Goal: Task Accomplishment & Management: Manage account settings

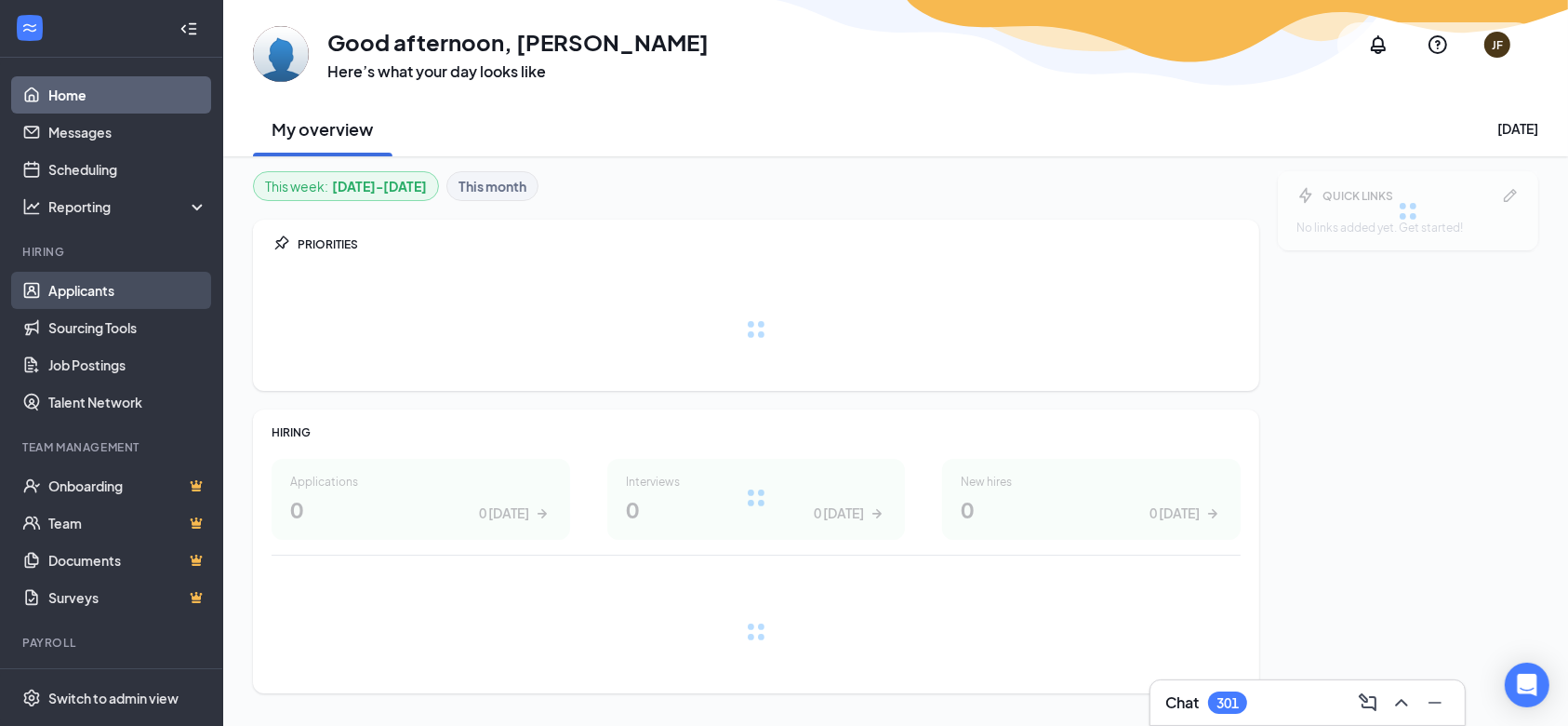
click at [132, 289] on link "Applicants" at bounding box center [128, 289] width 159 height 37
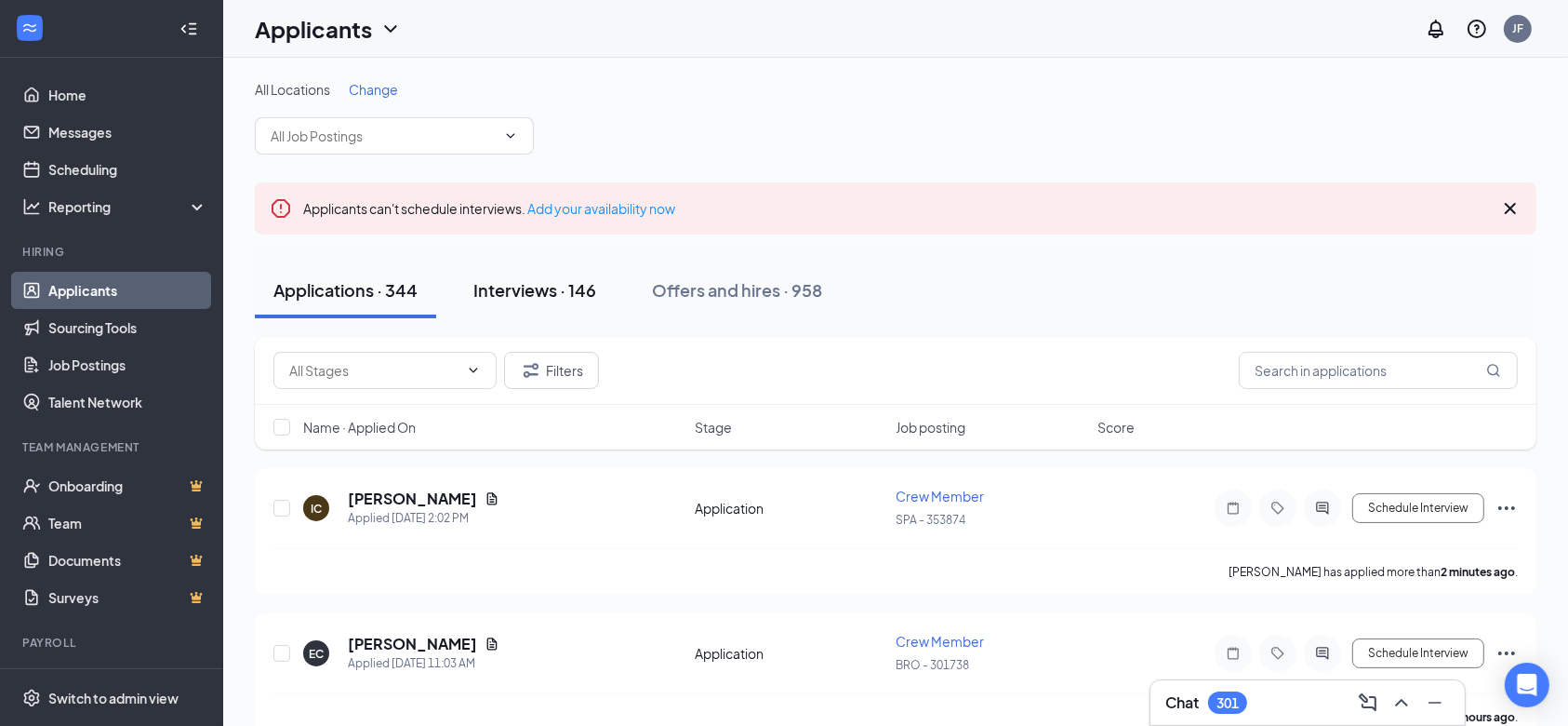
click at [544, 288] on div "Interviews · 146" at bounding box center [534, 289] width 122 height 24
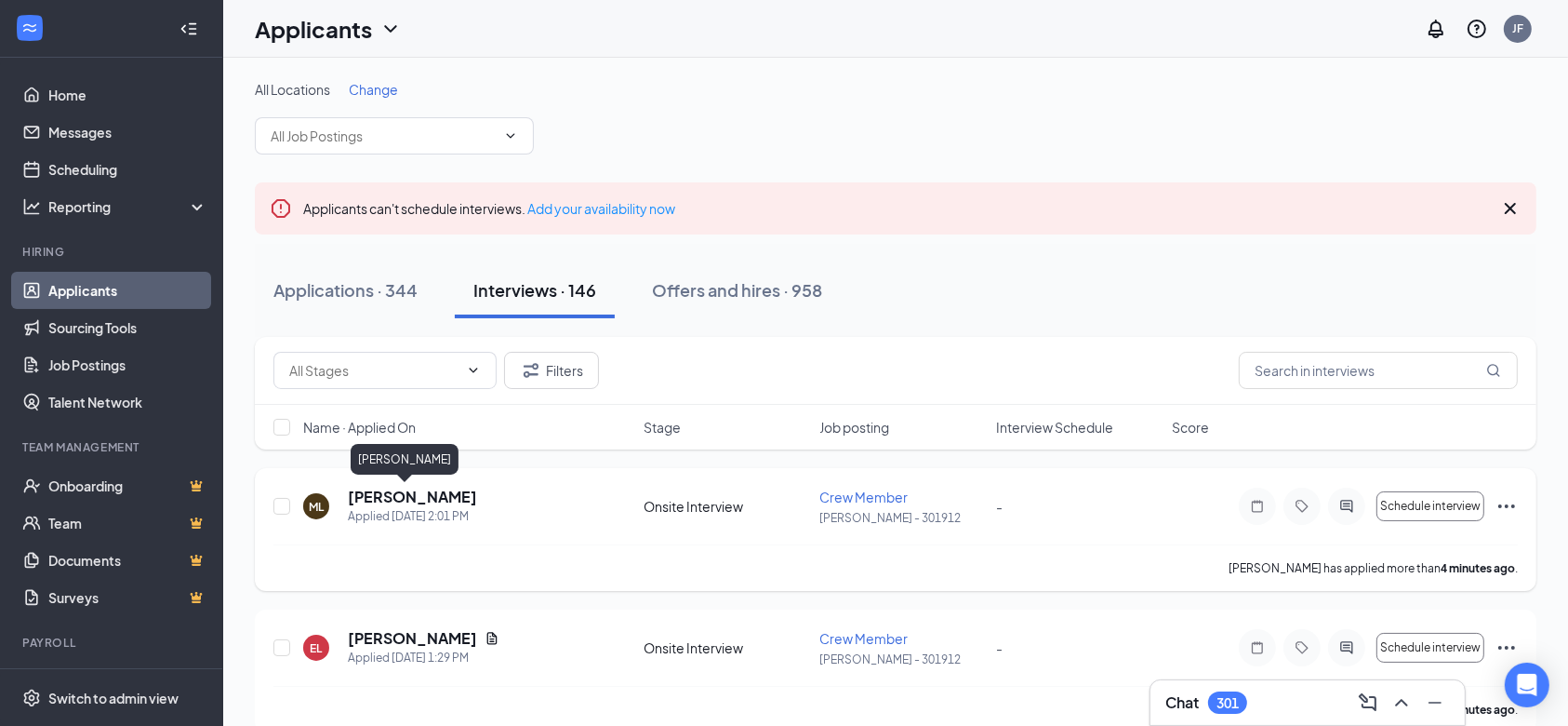
click at [388, 488] on h5 "[PERSON_NAME]" at bounding box center [413, 497] width 129 height 21
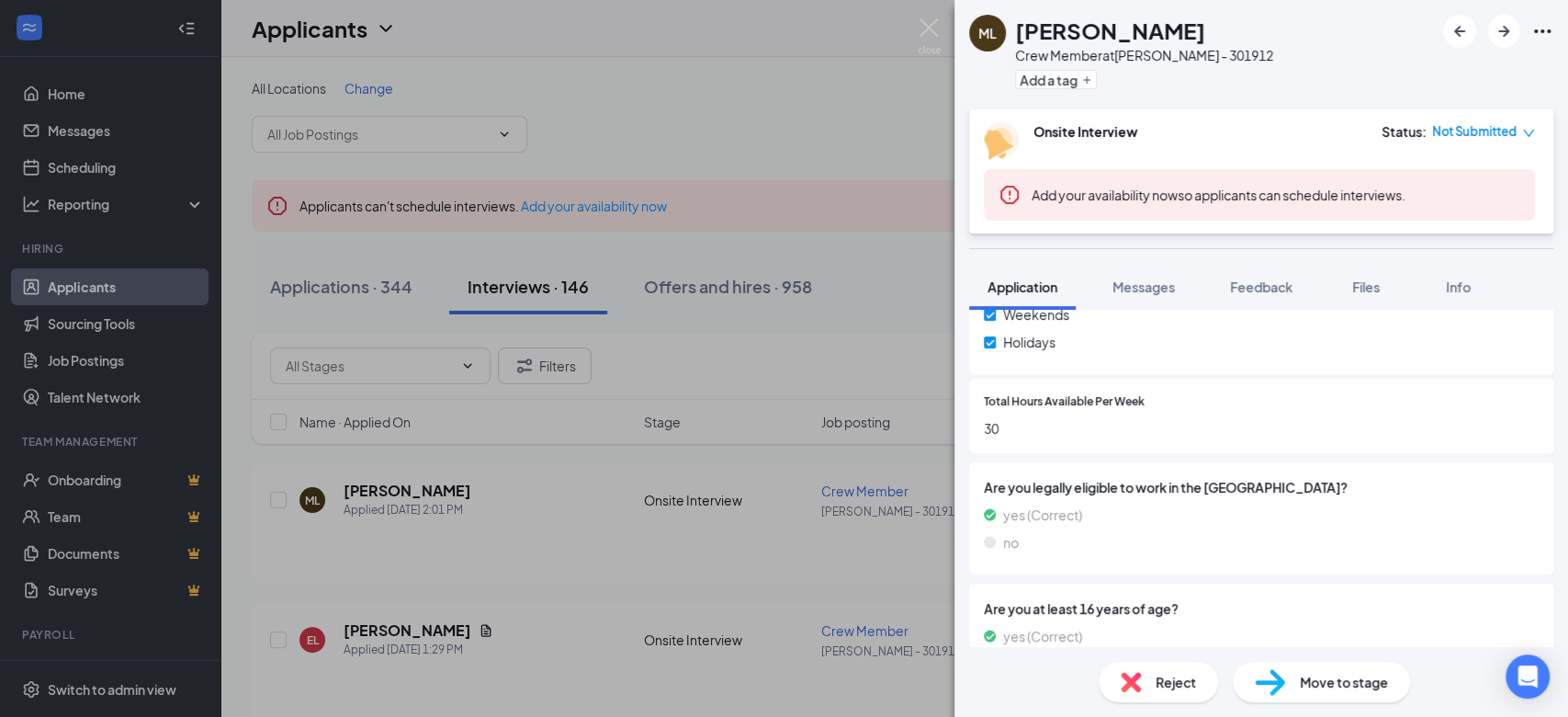
scroll to position [869, 0]
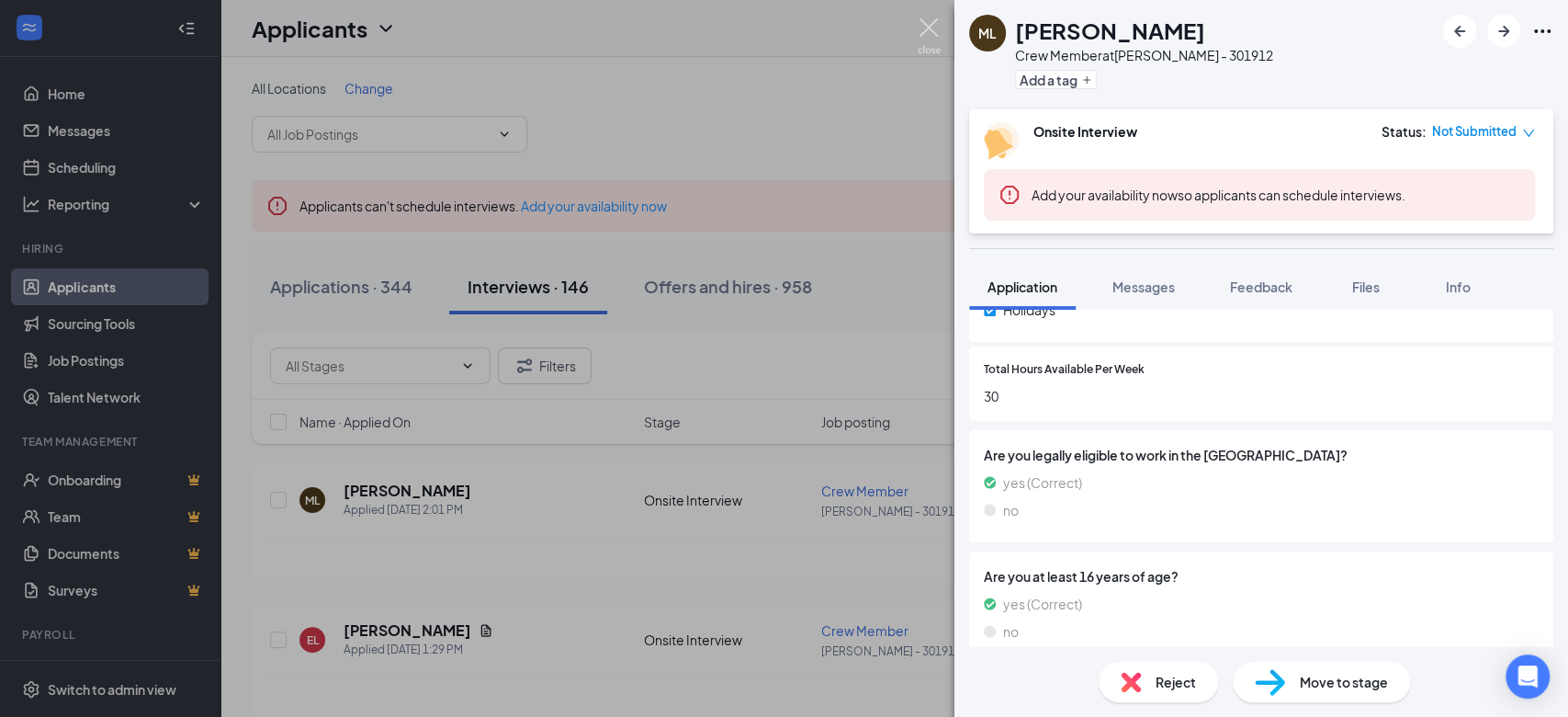
click at [920, 35] on img at bounding box center [929, 37] width 23 height 36
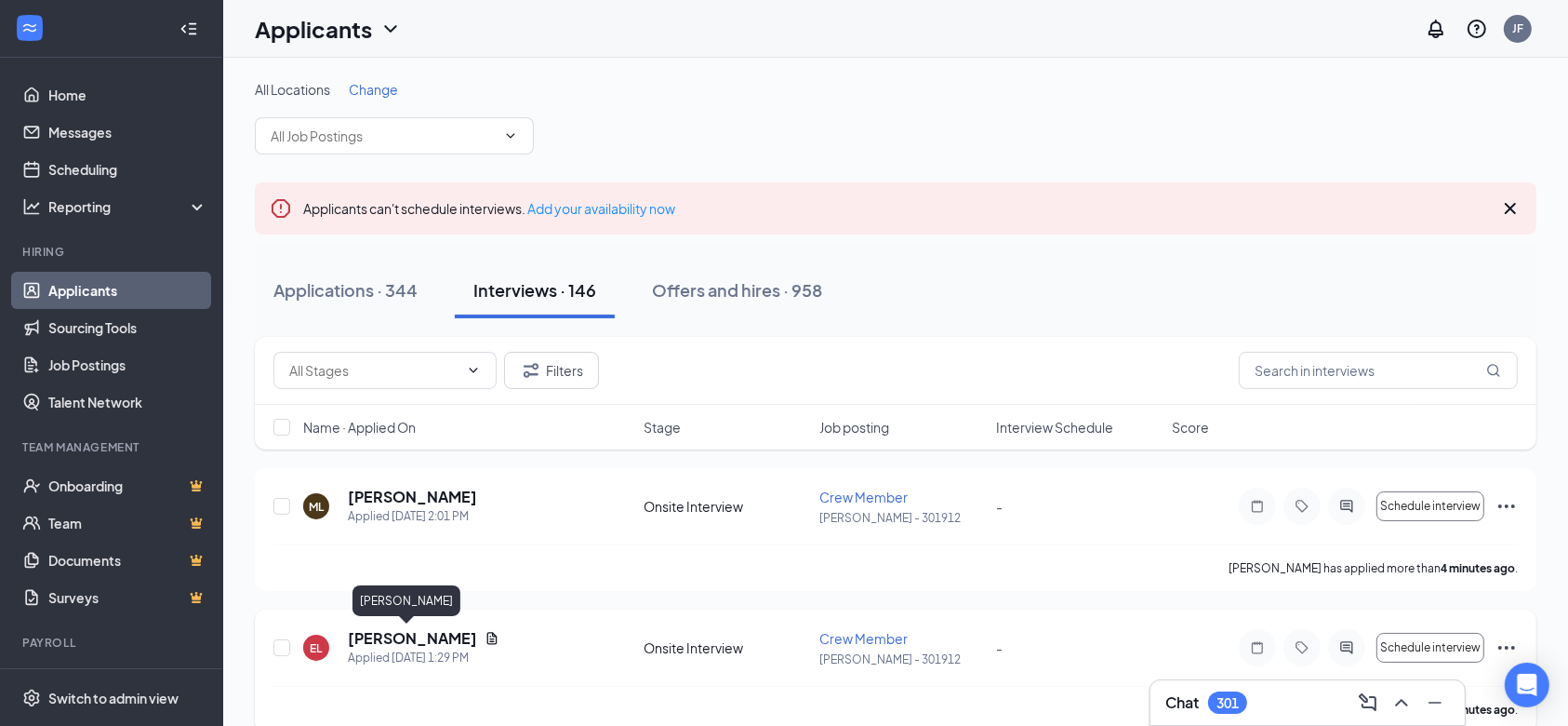
click at [382, 642] on h5 "[PERSON_NAME]" at bounding box center [413, 639] width 129 height 21
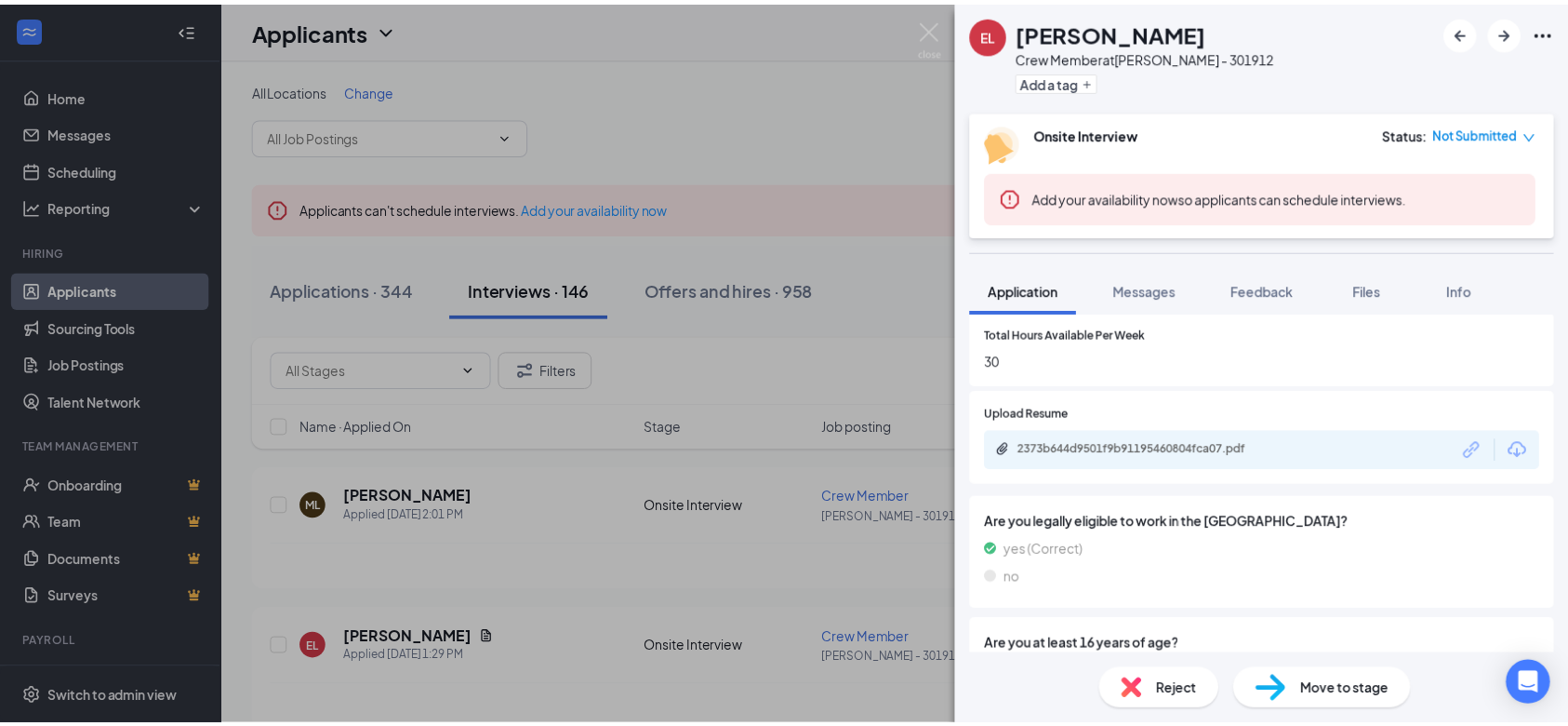
scroll to position [893, 0]
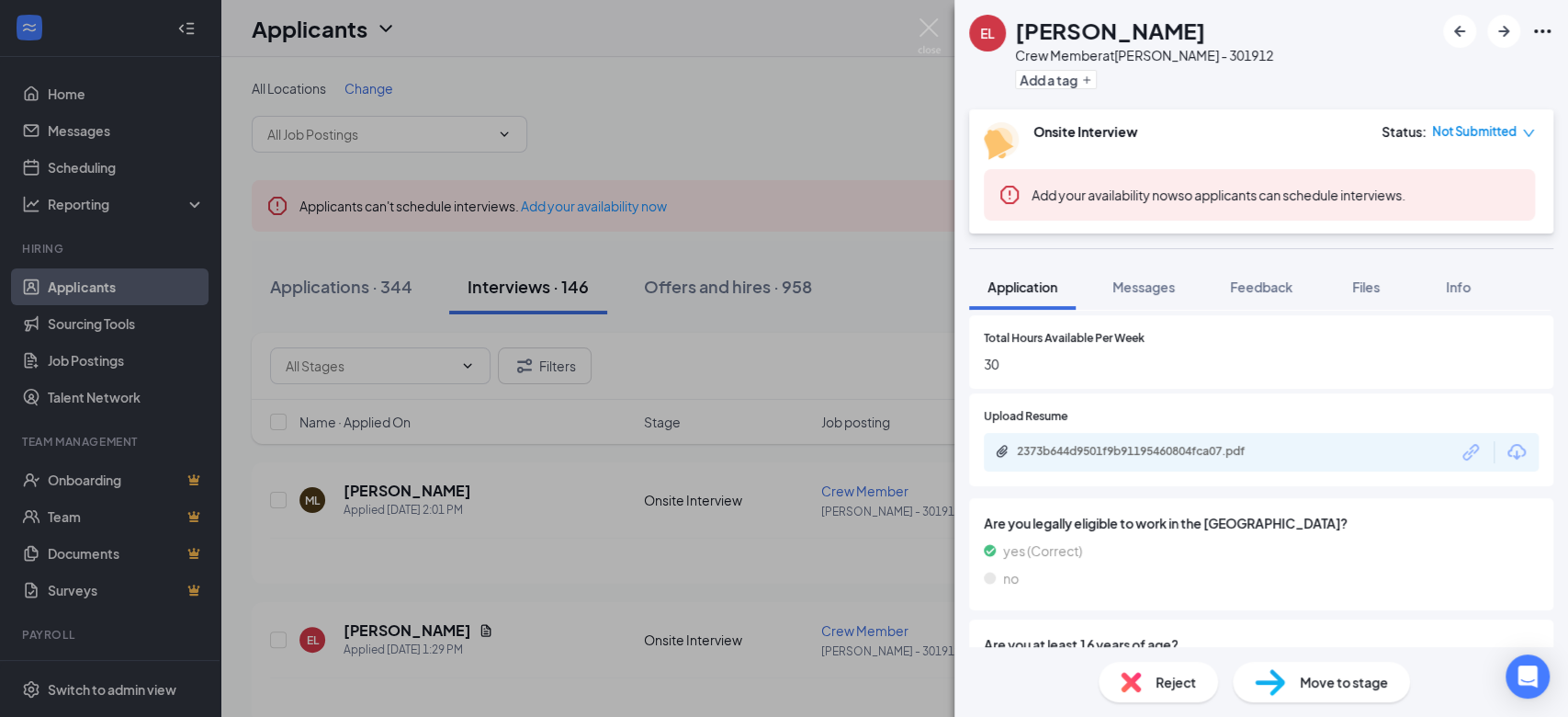
click at [1134, 443] on div "2373b644d9501f9b91195460804fca07.pdf" at bounding box center [1145, 451] width 257 height 15
click at [932, 26] on img at bounding box center [929, 37] width 23 height 36
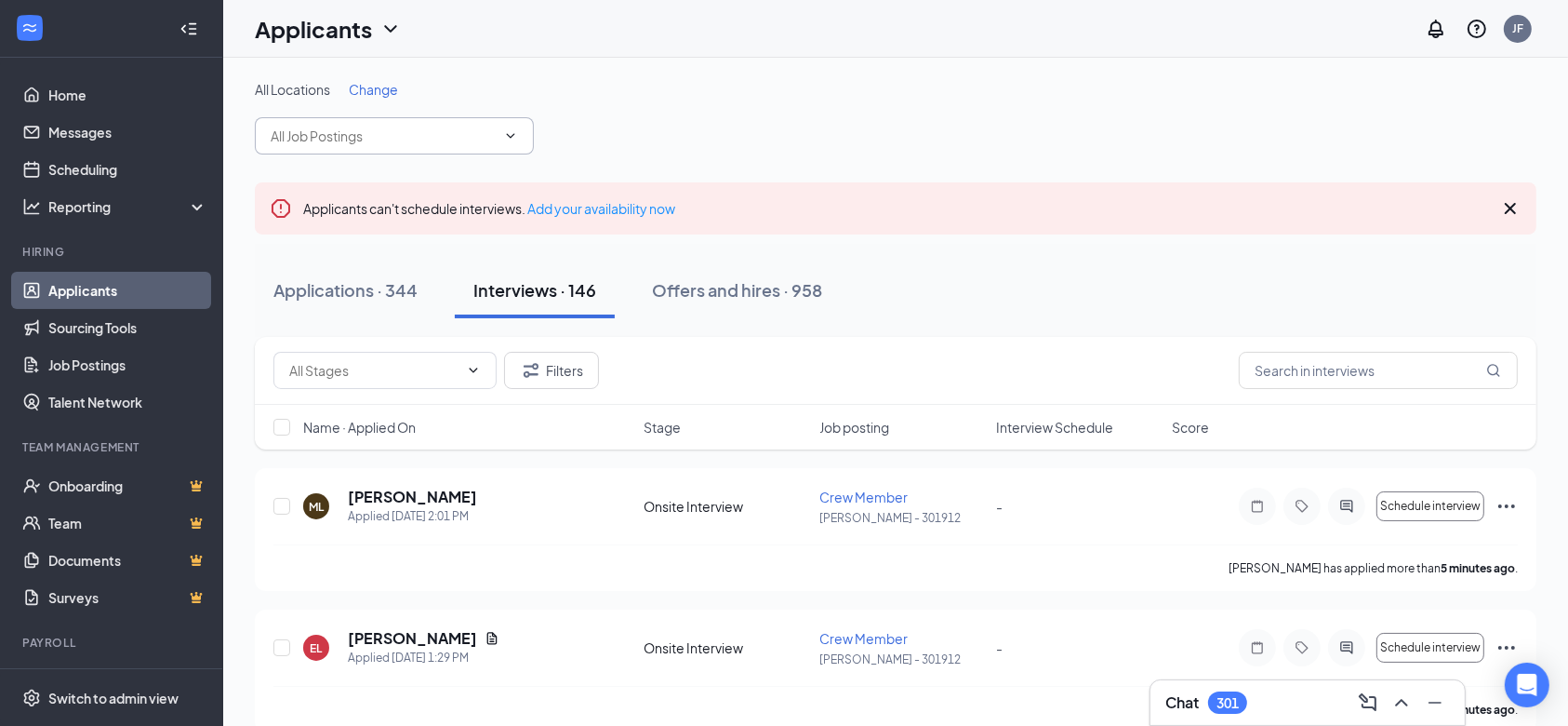
click at [495, 138] on input "text" at bounding box center [382, 136] width 225 height 21
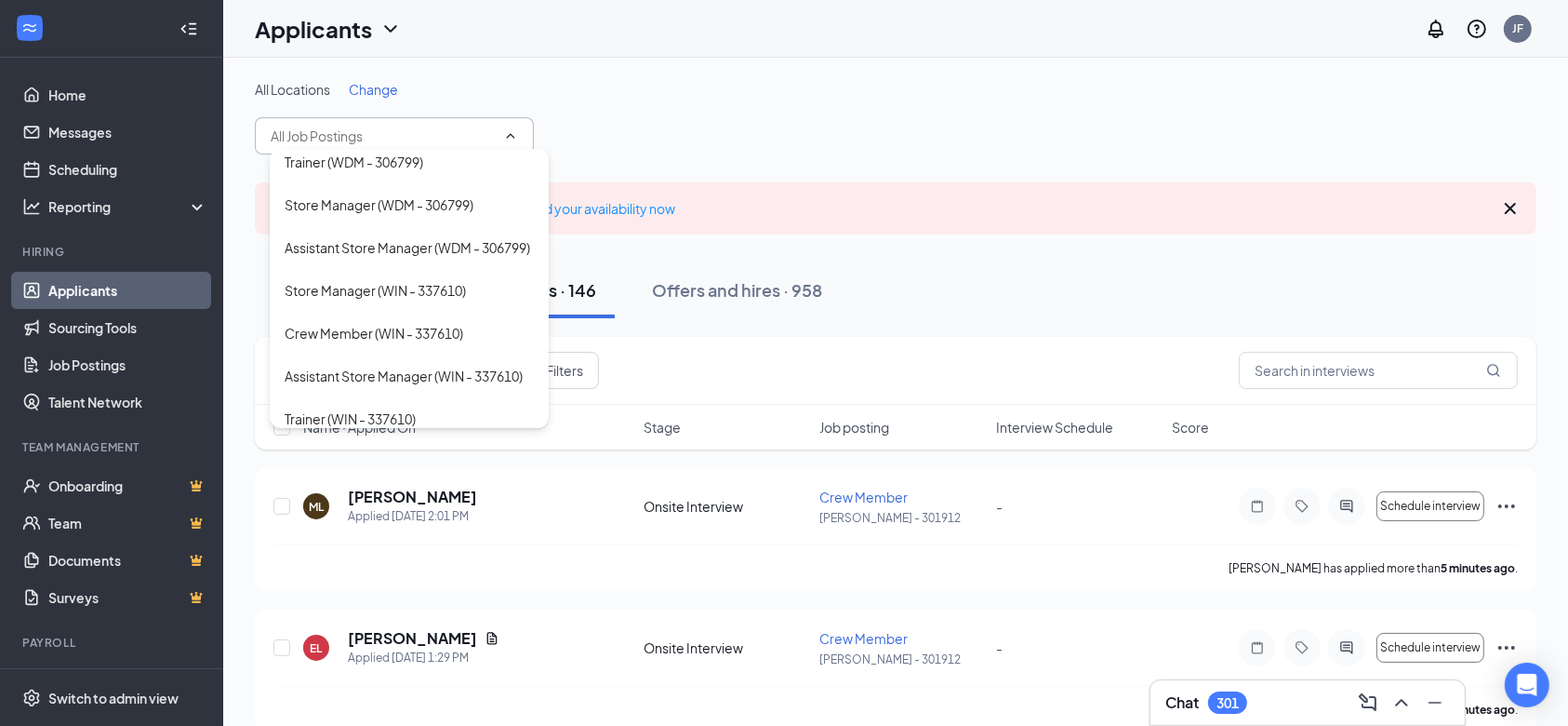
scroll to position [2370, 0]
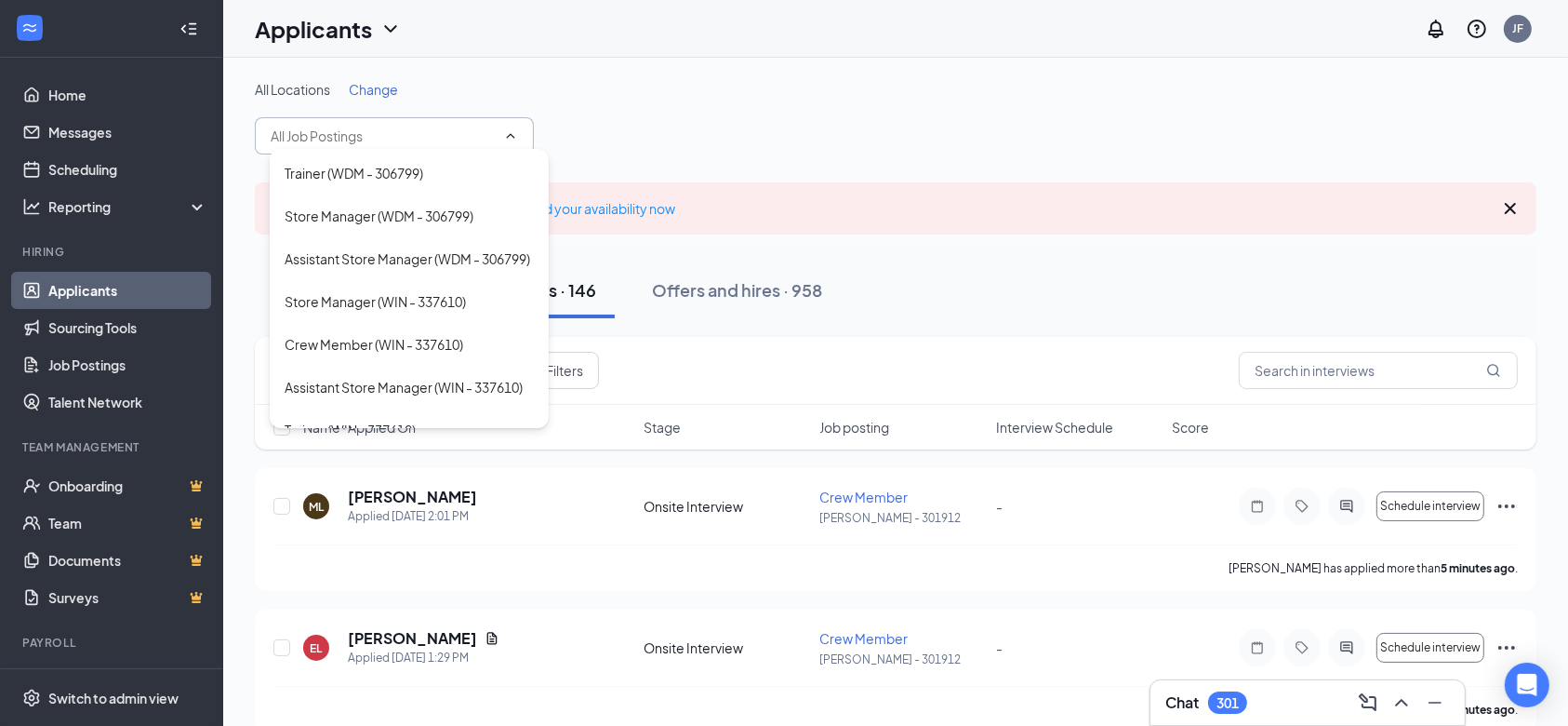
click at [461, 98] on div "Crew Member (SUN - 331278)" at bounding box center [374, 87] width 179 height 21
type input "Crew Member (SUN - 331278)"
